Goal: Navigation & Orientation: Understand site structure

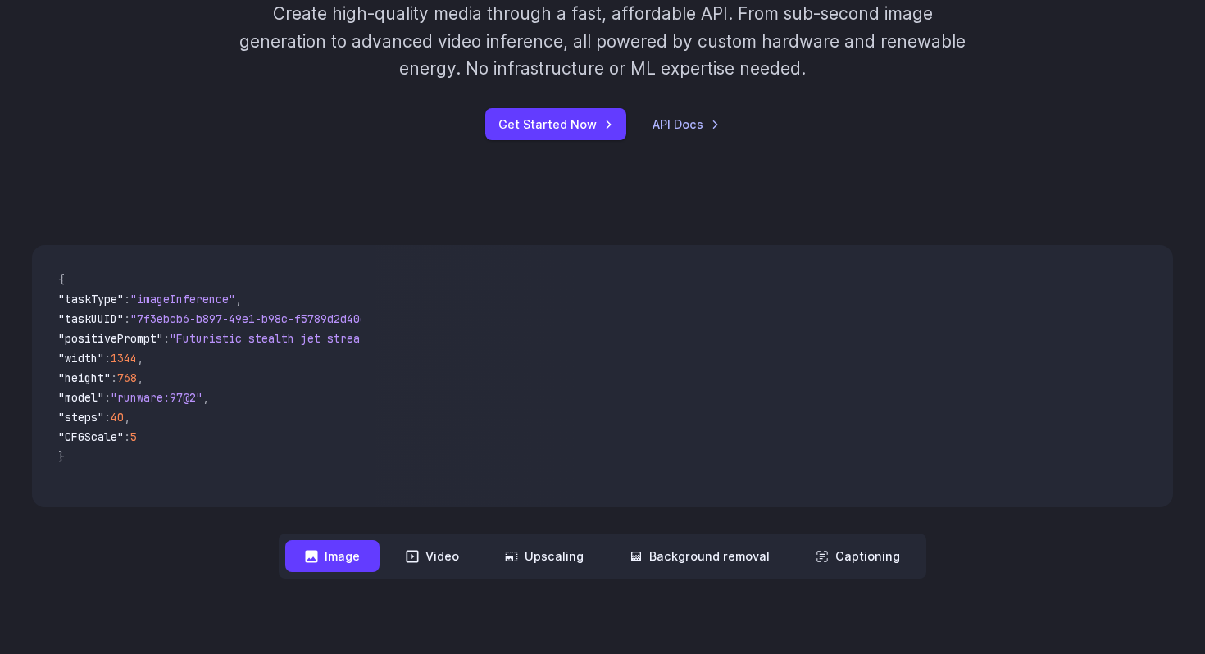
scroll to position [283, 0]
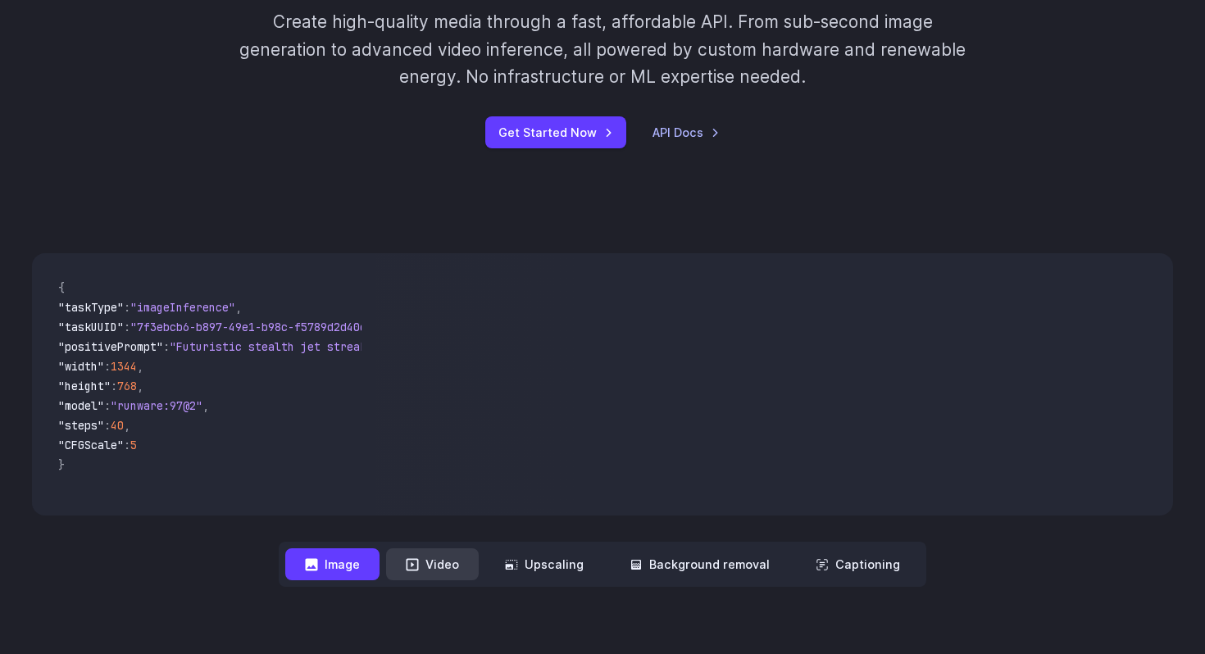
click at [448, 568] on button "Video" at bounding box center [432, 564] width 93 height 32
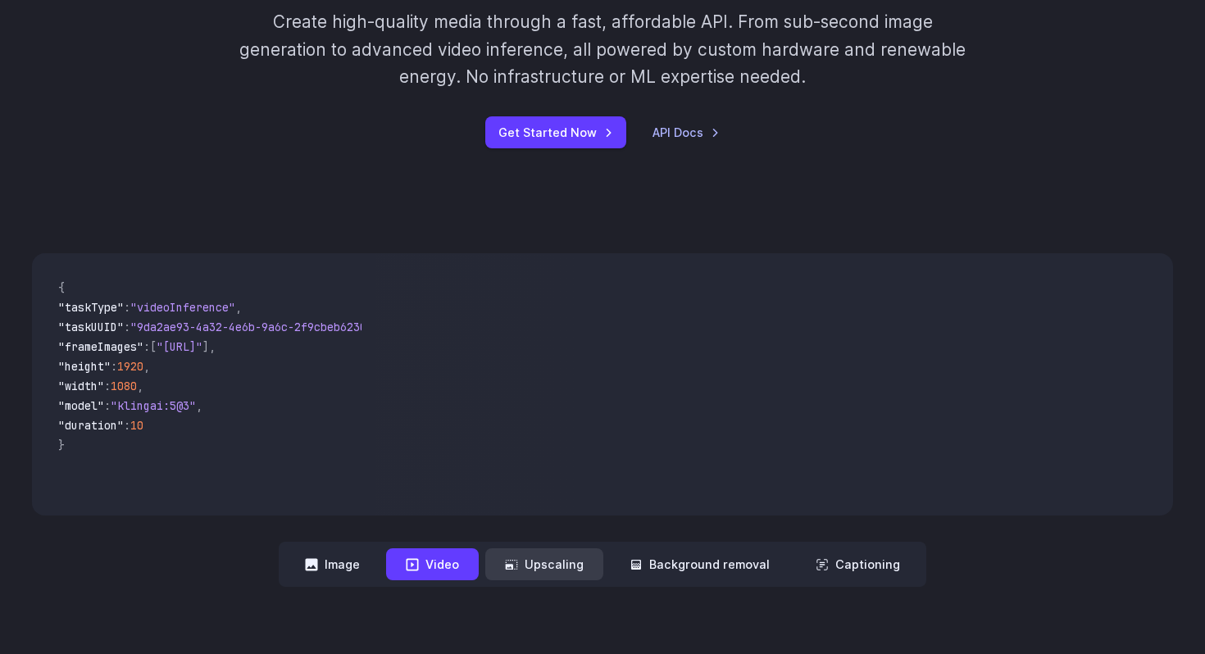
click at [558, 561] on button "Upscaling" at bounding box center [544, 564] width 118 height 32
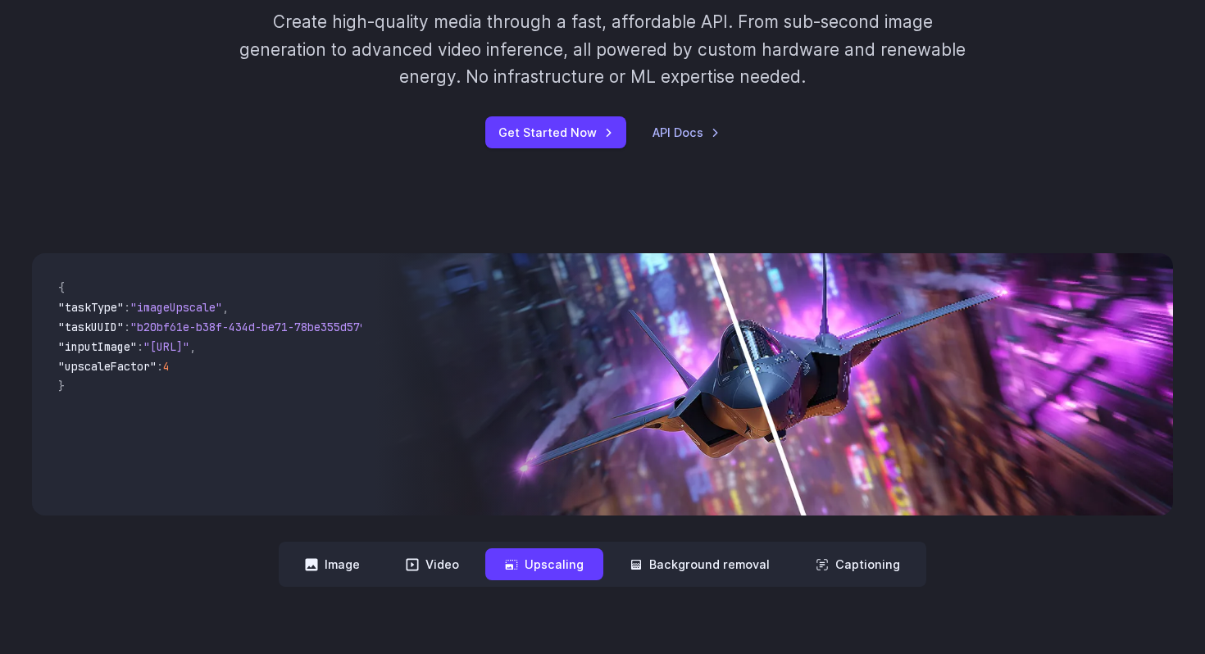
scroll to position [0, 118]
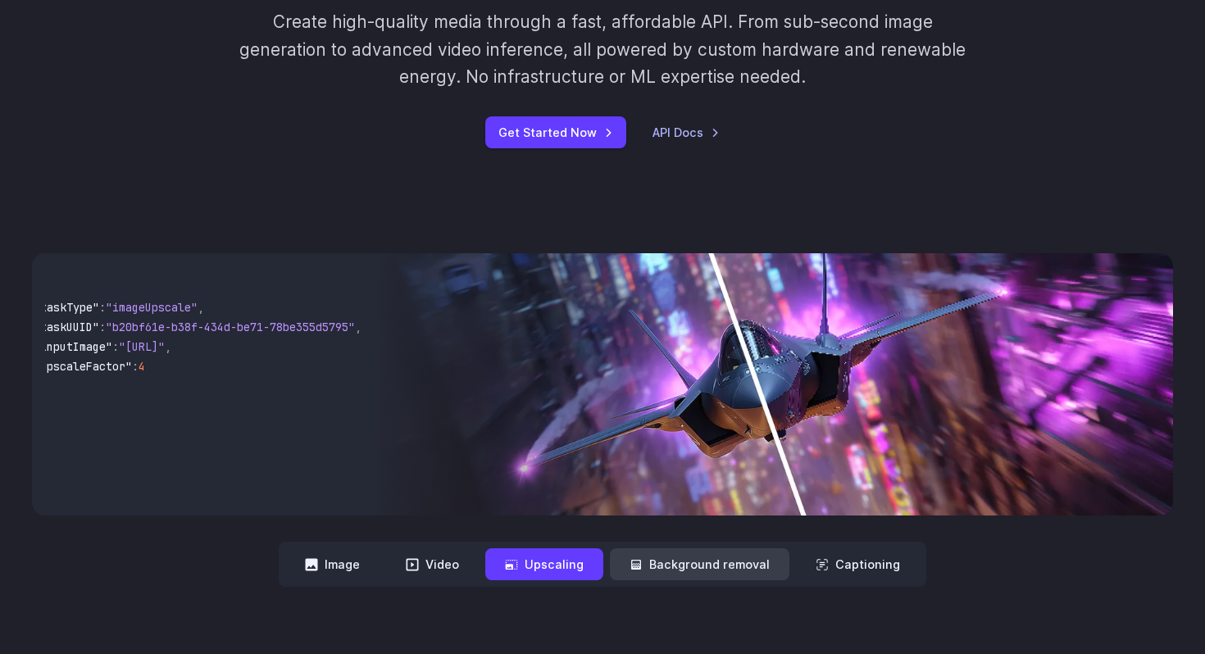
click at [699, 564] on button "Background removal" at bounding box center [700, 564] width 180 height 32
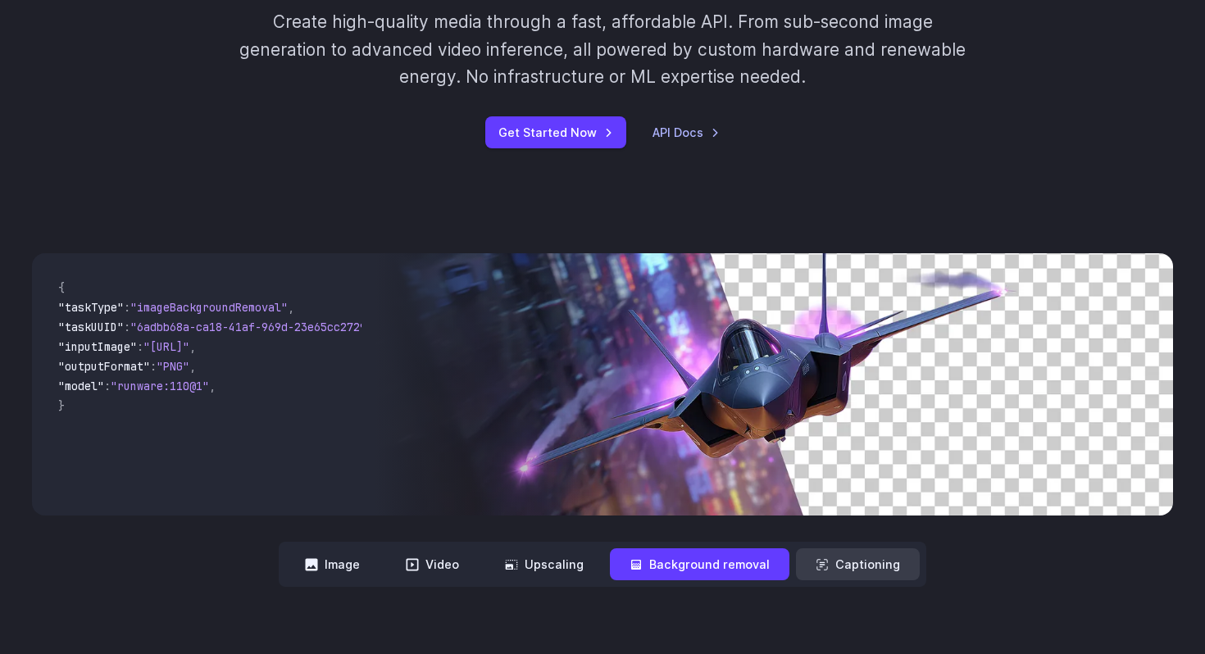
click at [842, 569] on button "Captioning" at bounding box center [858, 564] width 124 height 32
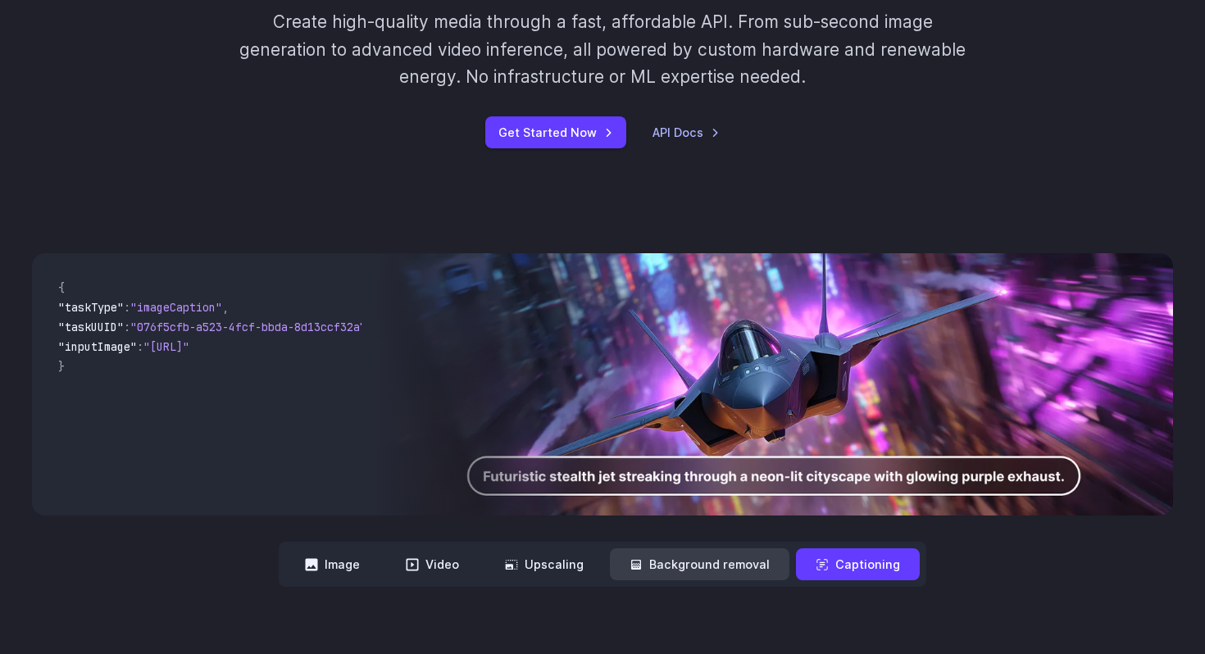
click at [720, 571] on button "Background removal" at bounding box center [700, 564] width 180 height 32
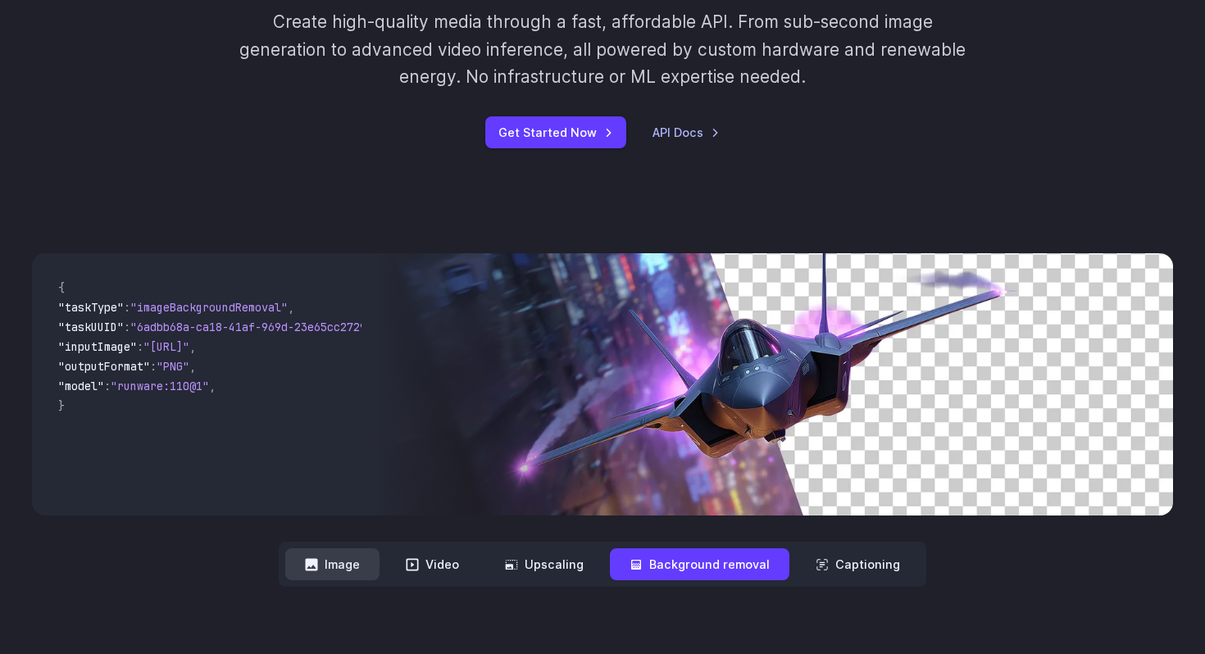
click at [362, 557] on button "Image" at bounding box center [332, 564] width 94 height 32
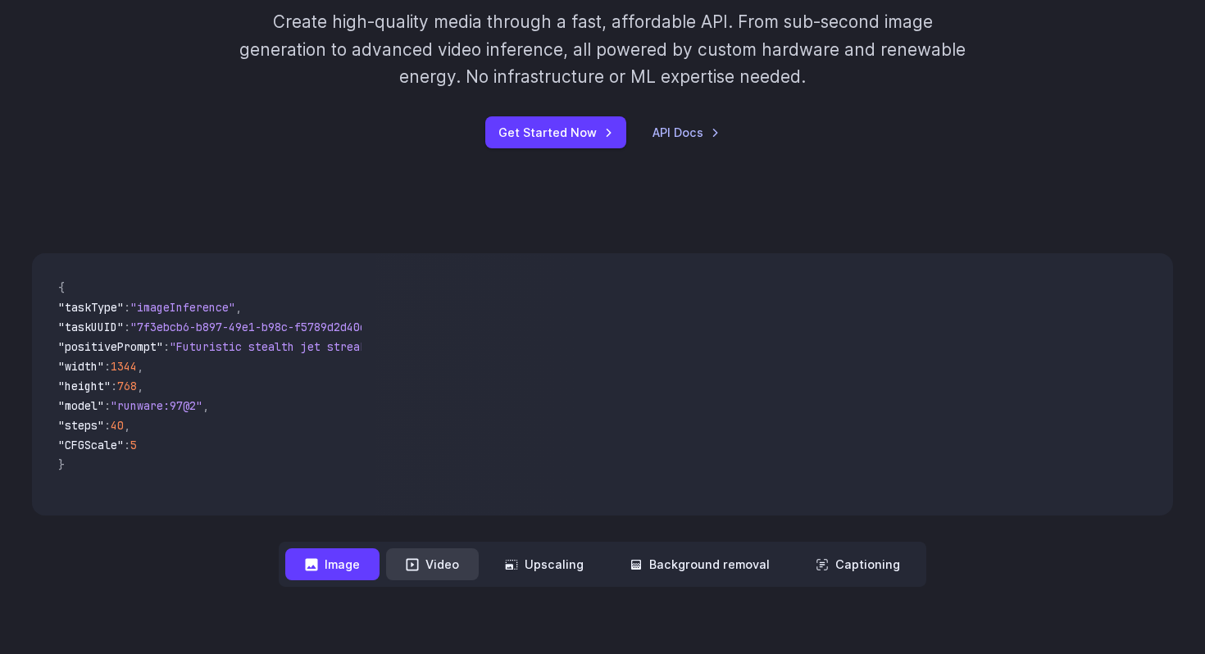
click at [408, 558] on button "Video" at bounding box center [432, 564] width 93 height 32
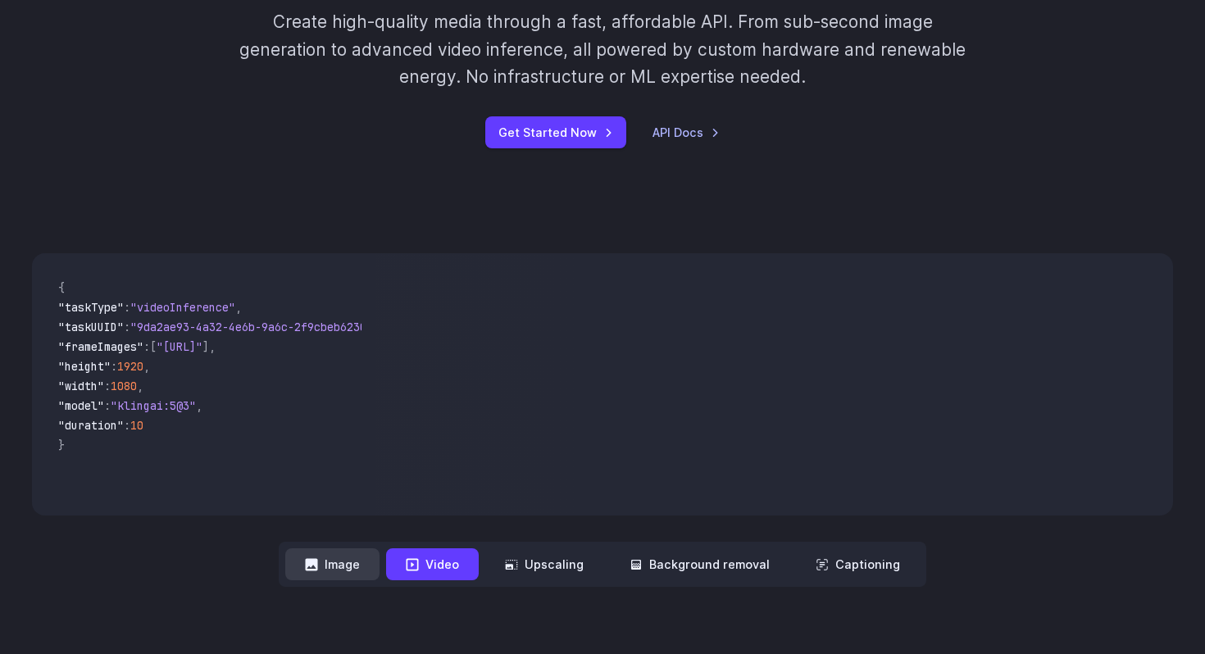
click at [352, 573] on button "Image" at bounding box center [332, 564] width 94 height 32
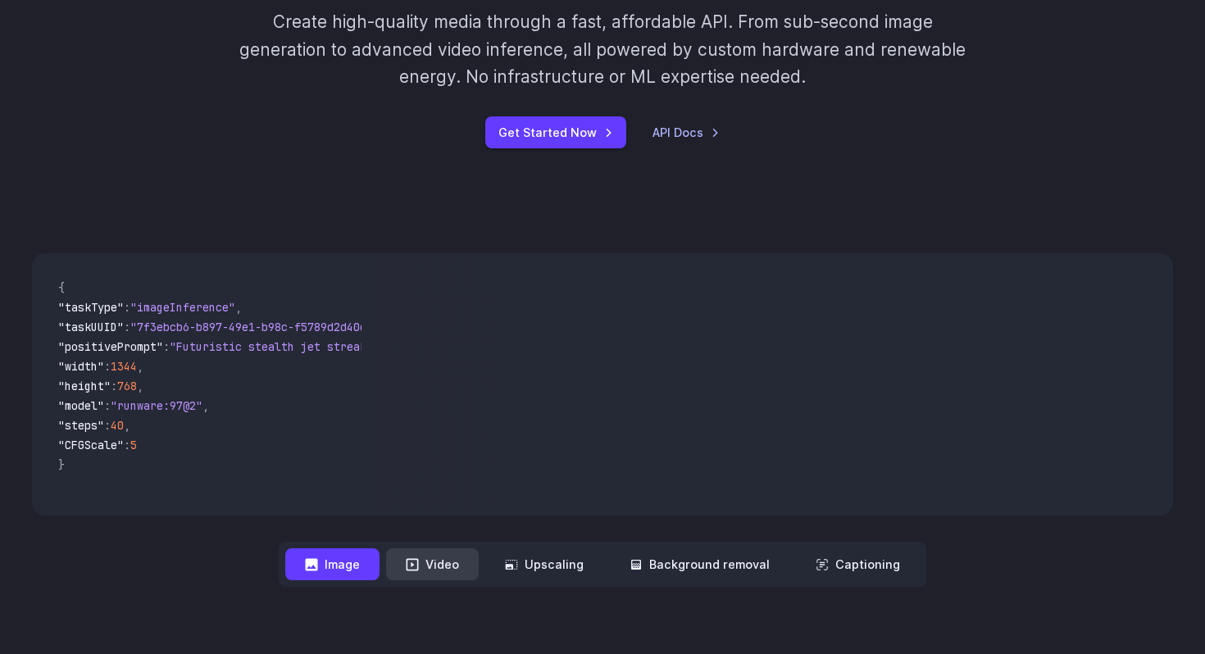
click at [453, 570] on button "Video" at bounding box center [432, 564] width 93 height 32
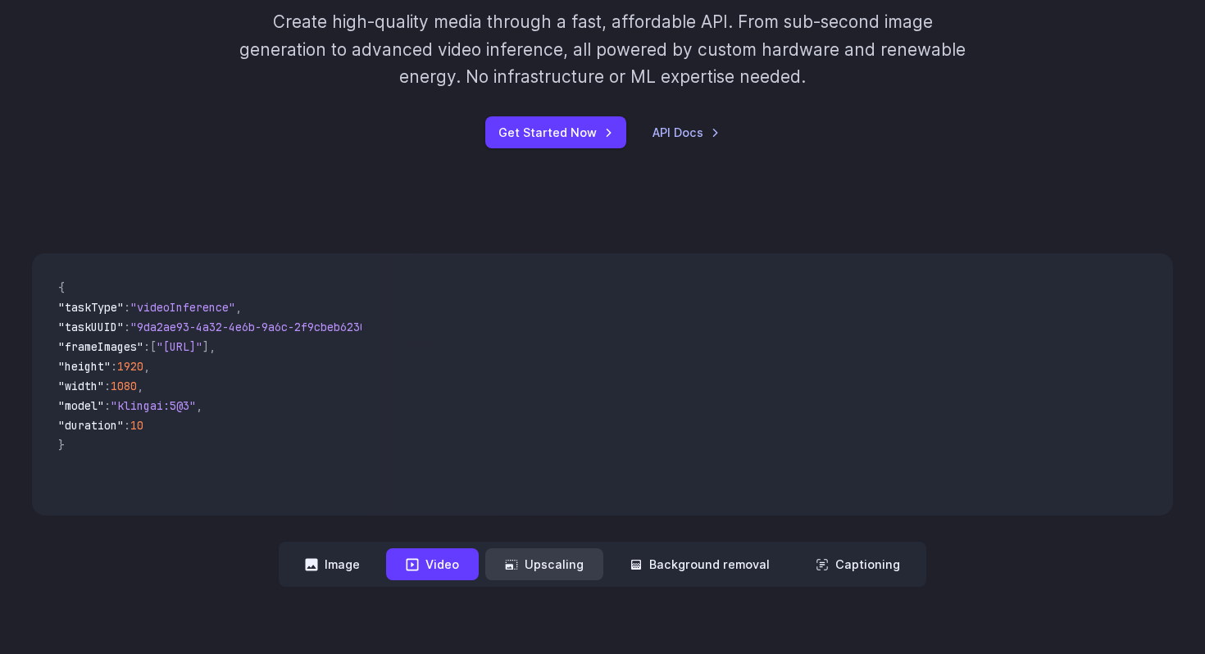
click at [507, 563] on button "Upscaling" at bounding box center [544, 564] width 118 height 32
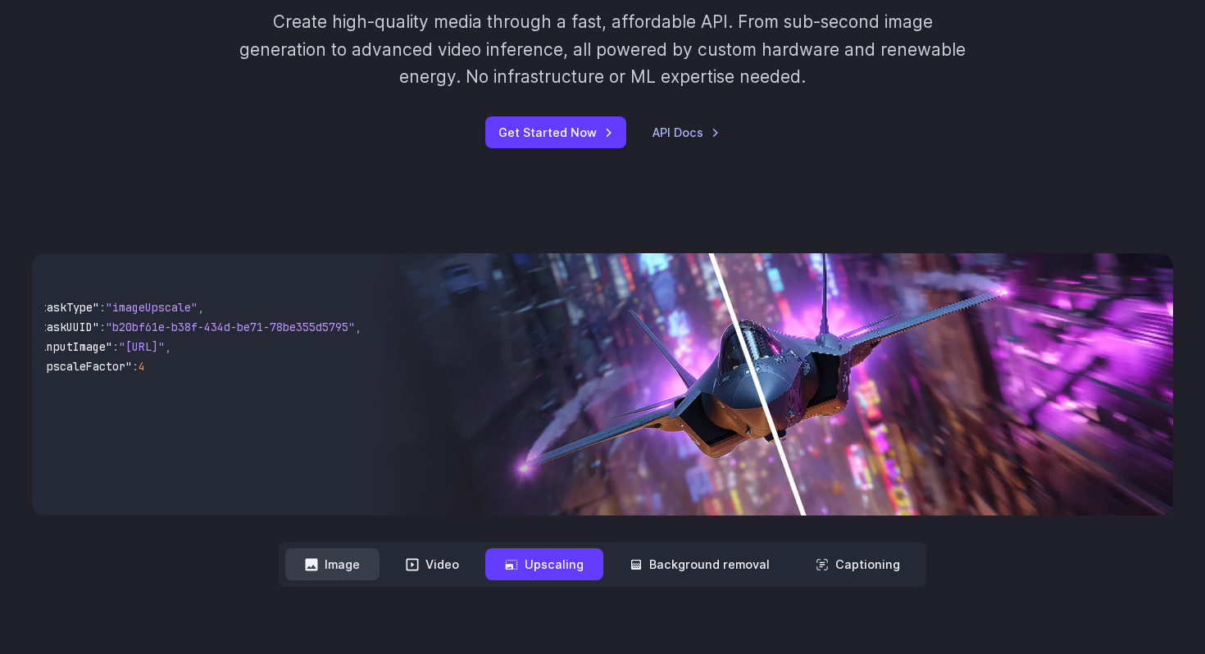
click at [380, 569] on button "Image" at bounding box center [332, 564] width 94 height 32
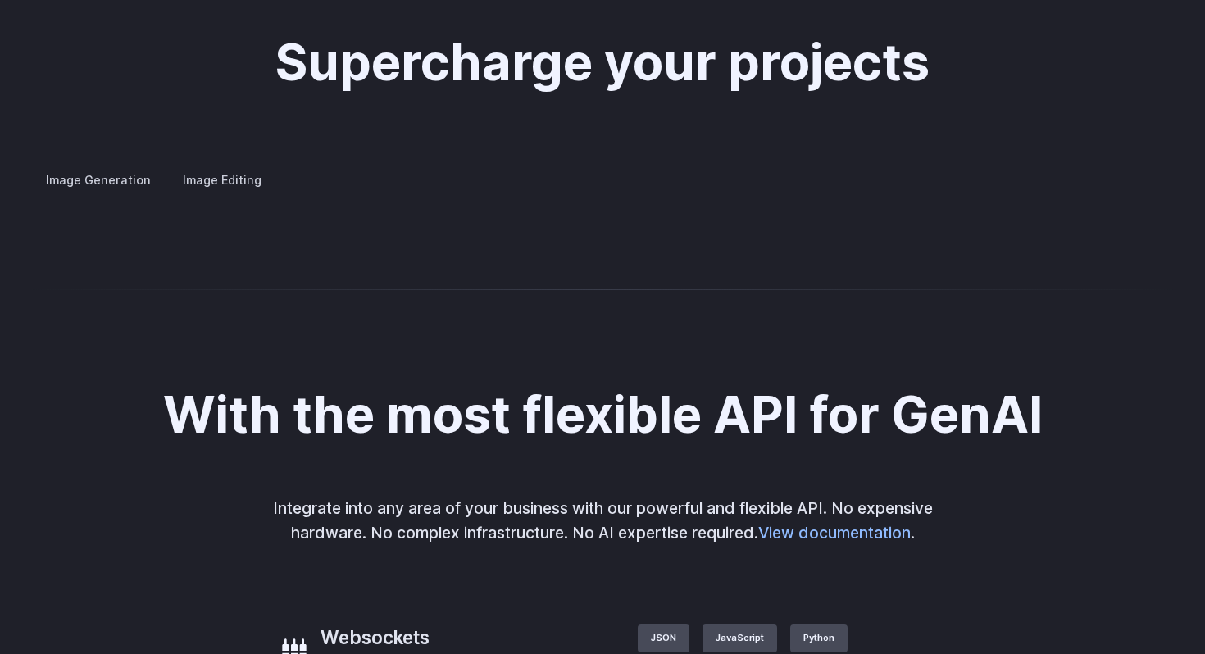
scroll to position [3038, 0]
